Goal: Information Seeking & Learning: Learn about a topic

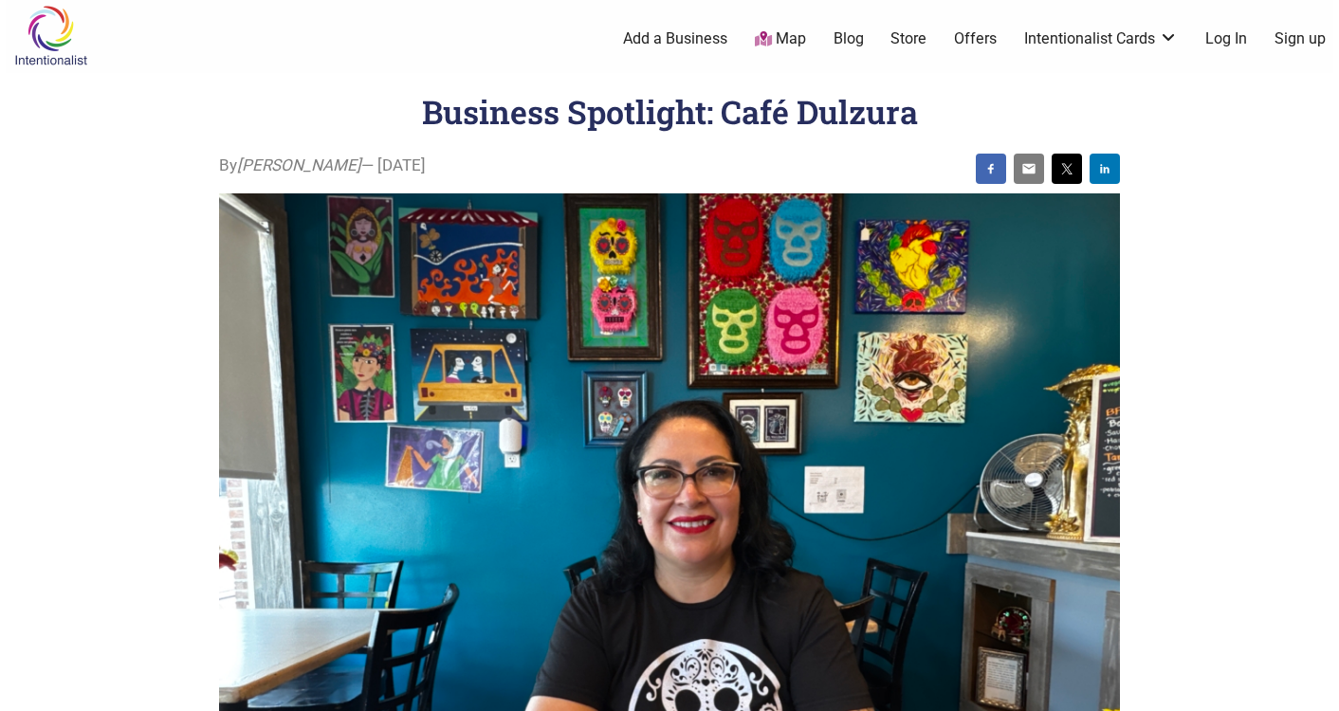
scroll to position [1, 0]
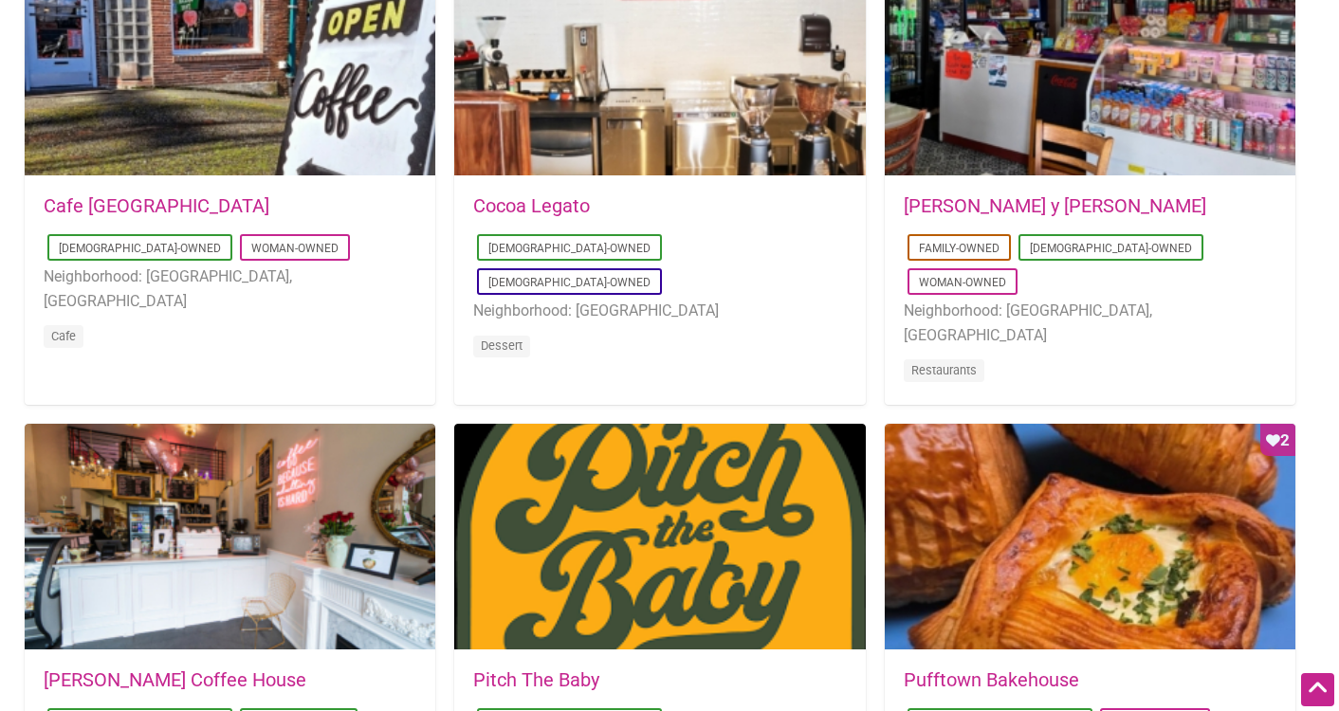
scroll to position [1057, 0]
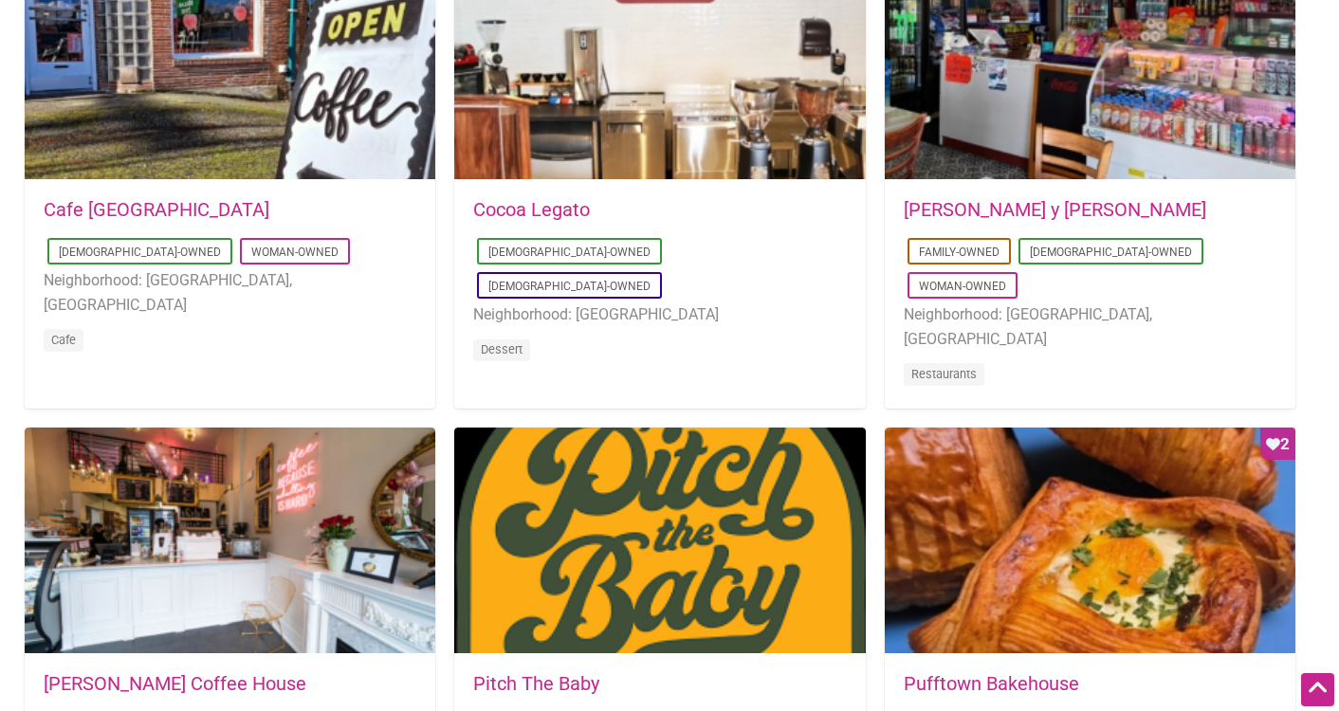
click at [1072, 158] on div "Favorite Count 2" at bounding box center [1090, 68] width 411 height 228
click at [165, 176] on div "Favorite Count 4" at bounding box center [230, 68] width 411 height 228
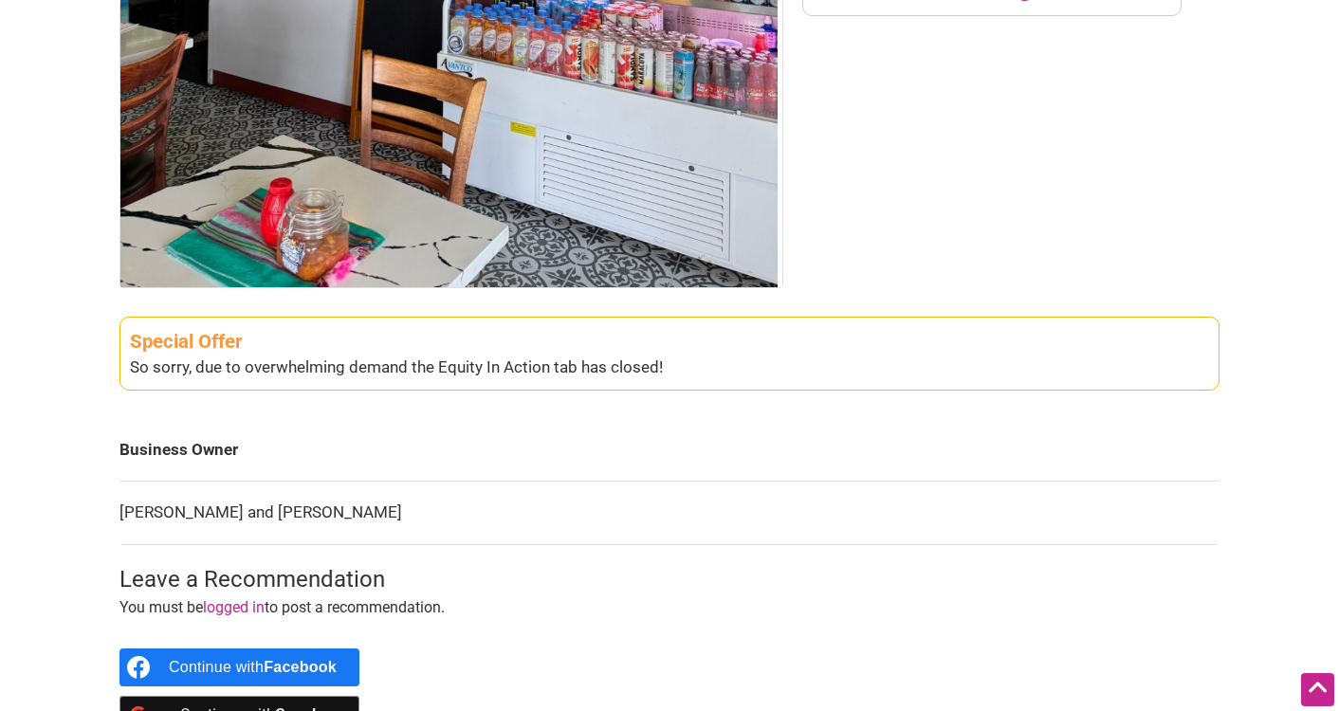
scroll to position [572, 0]
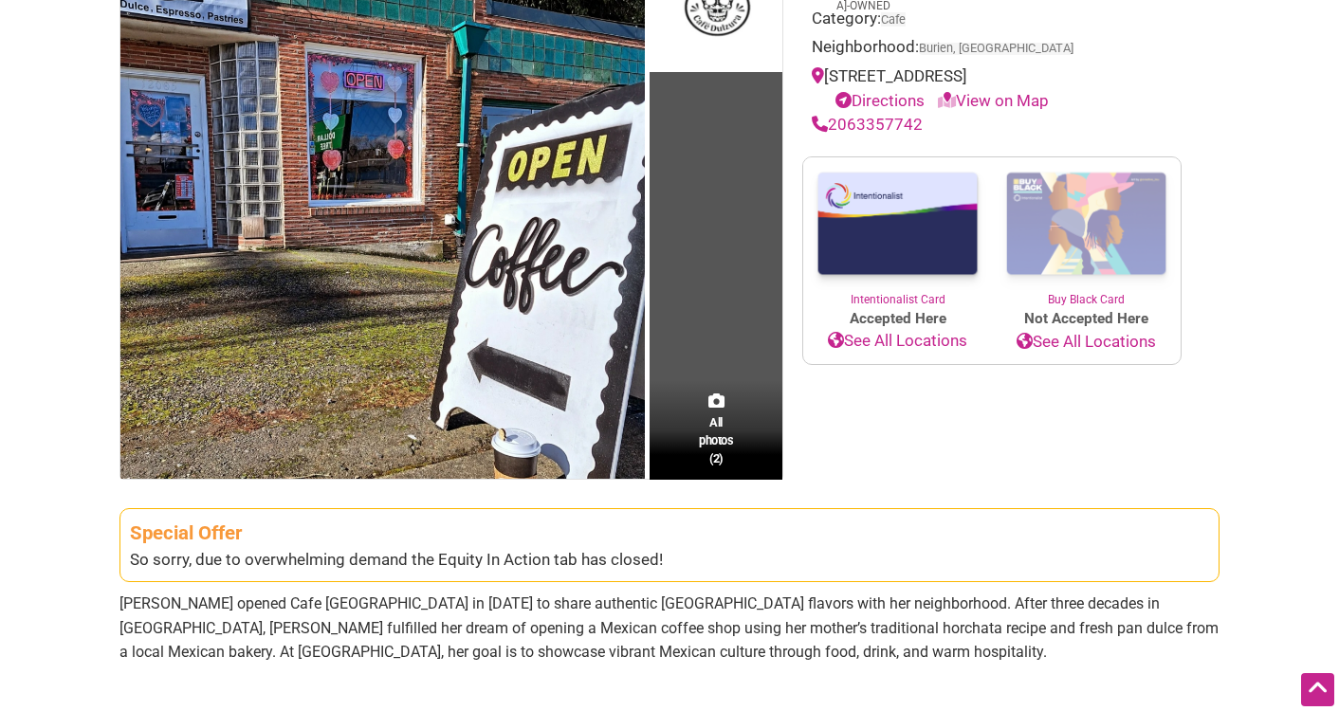
scroll to position [248, 0]
